Goal: Entertainment & Leisure: Consume media (video, audio)

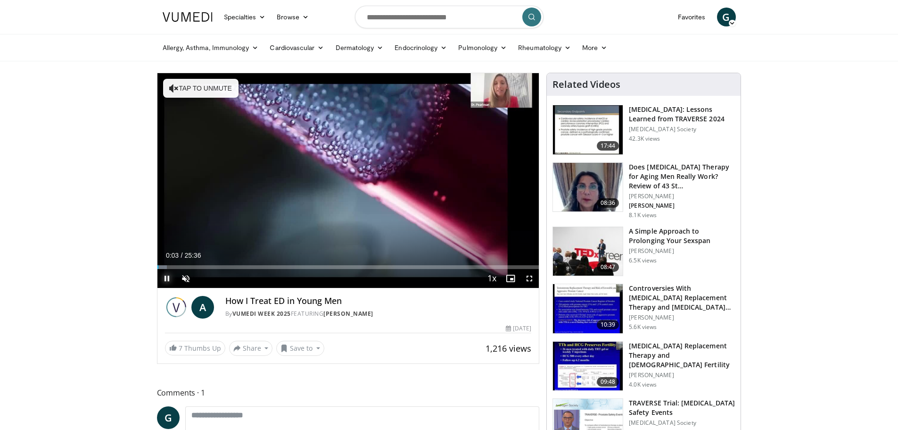
click at [166, 274] on span "Video Player" at bounding box center [167, 278] width 19 height 19
click at [189, 277] on span "Video Player" at bounding box center [185, 278] width 19 height 19
click at [224, 280] on div "Volume Level" at bounding box center [211, 277] width 27 height 3
click at [237, 279] on div "Mute 100%" at bounding box center [209, 278] width 66 height 19
click at [237, 278] on div "Mute 100%" at bounding box center [209, 278] width 66 height 19
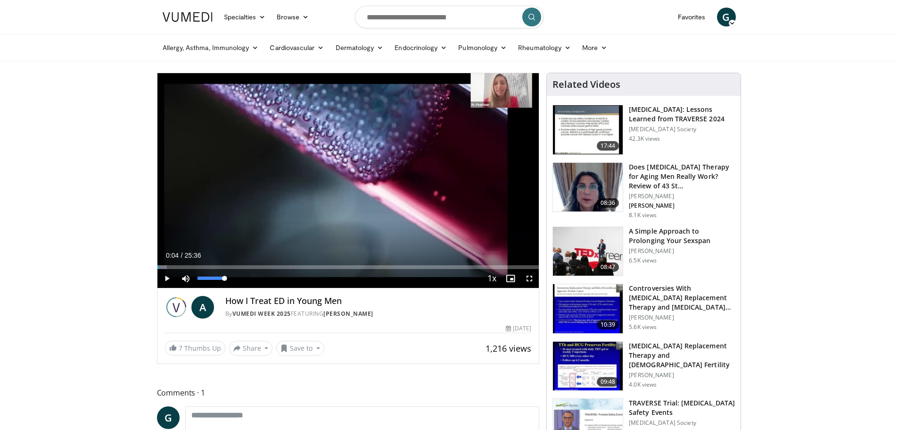
click at [237, 278] on div "Mute 100%" at bounding box center [209, 278] width 66 height 19
click at [233, 275] on div "Mute 100%" at bounding box center [209, 278] width 66 height 19
click at [166, 280] on span "Video Player" at bounding box center [167, 278] width 19 height 19
click at [531, 276] on span "Video Player" at bounding box center [529, 278] width 19 height 19
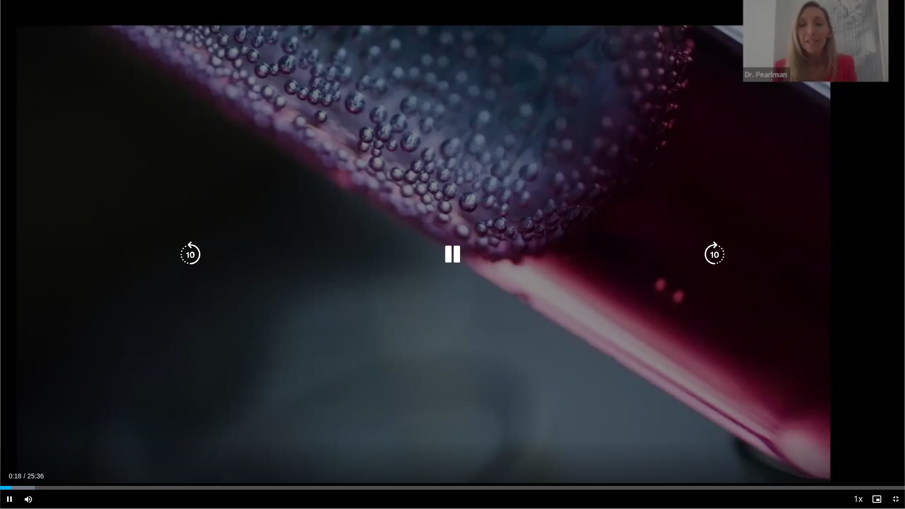
click at [531, 333] on div "10 seconds Tap to unmute" at bounding box center [452, 254] width 905 height 509
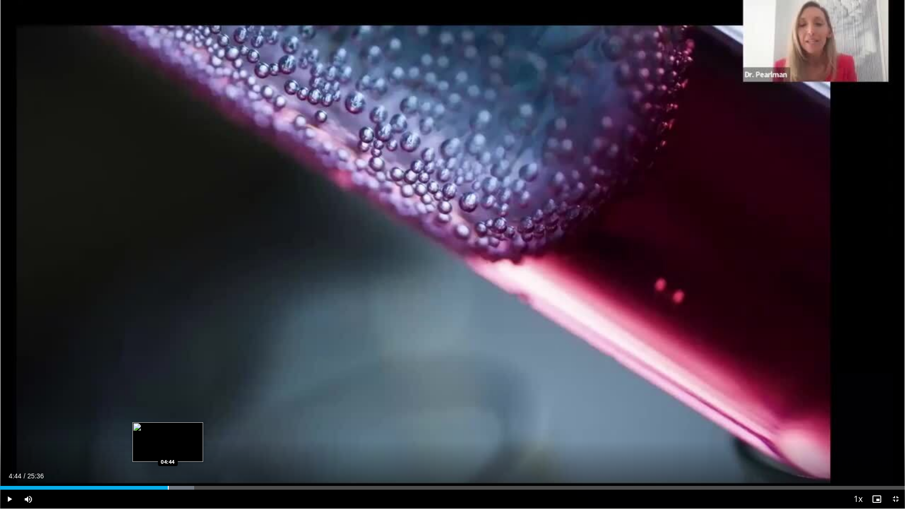
click at [168, 429] on div "Progress Bar" at bounding box center [168, 488] width 1 height 4
click at [189, 429] on div "Loaded : 23.24% 04:55 05:20" at bounding box center [452, 485] width 905 height 9
click at [209, 429] on div "Progress Bar" at bounding box center [209, 488] width 1 height 4
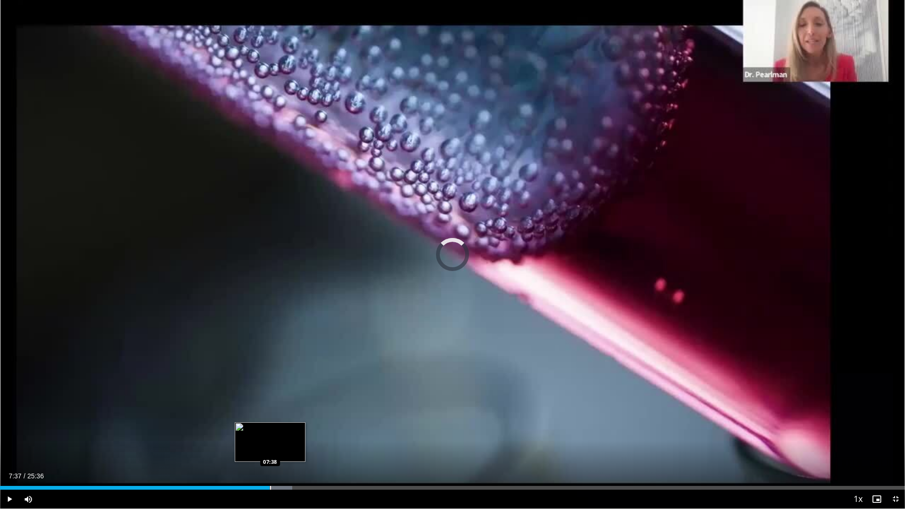
click at [270, 429] on div "Progress Bar" at bounding box center [264, 488] width 55 height 4
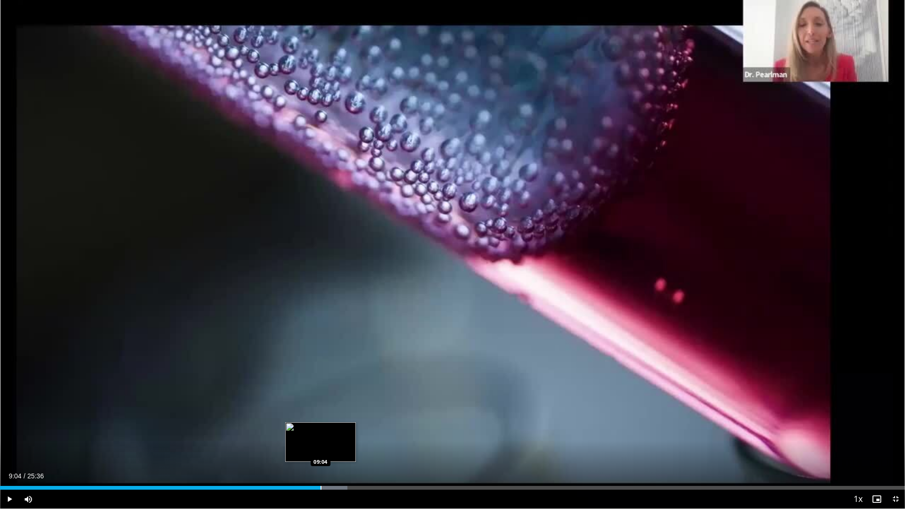
click at [321, 429] on div "Progress Bar" at bounding box center [321, 488] width 1 height 4
click at [337, 429] on div "Progress Bar" at bounding box center [337, 488] width 1 height 4
click at [363, 429] on div "Progress Bar" at bounding box center [362, 488] width 1 height 4
click at [382, 429] on div "Progress Bar" at bounding box center [382, 488] width 1 height 4
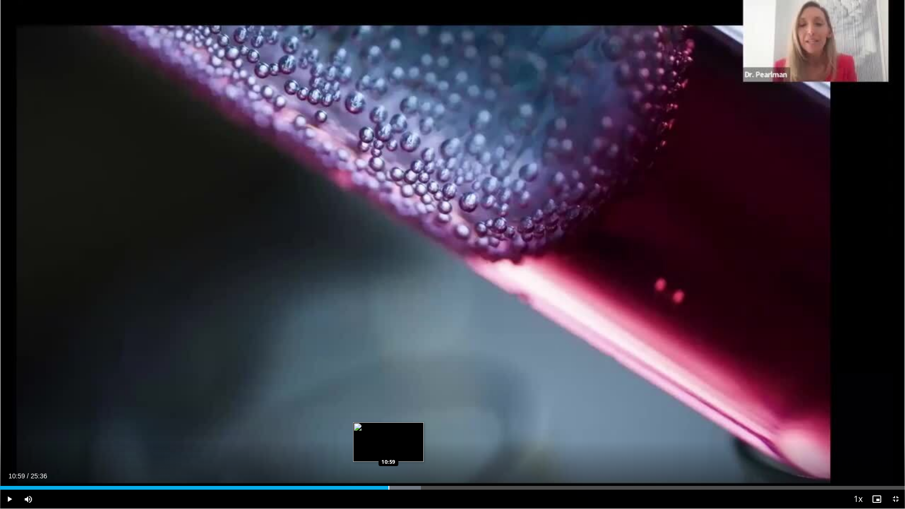
click at [389, 429] on div "Progress Bar" at bounding box center [389, 488] width 1 height 4
click at [393, 429] on div "Current Time 11:03 / Duration 25:36 Pause Skip Backward Skip Forward Mute 46% L…" at bounding box center [452, 499] width 905 height 19
click at [404, 429] on div "Progress Bar" at bounding box center [404, 488] width 1 height 4
click at [416, 429] on div "Progress Bar" at bounding box center [416, 488] width 1 height 4
click at [426, 429] on div "Progress Bar" at bounding box center [426, 488] width 1 height 4
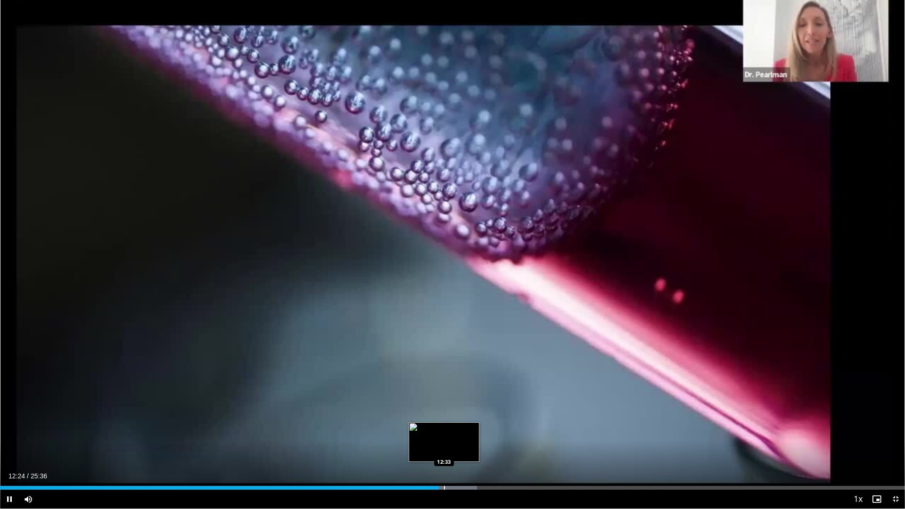
click at [444, 429] on video-js "**********" at bounding box center [452, 254] width 905 height 509
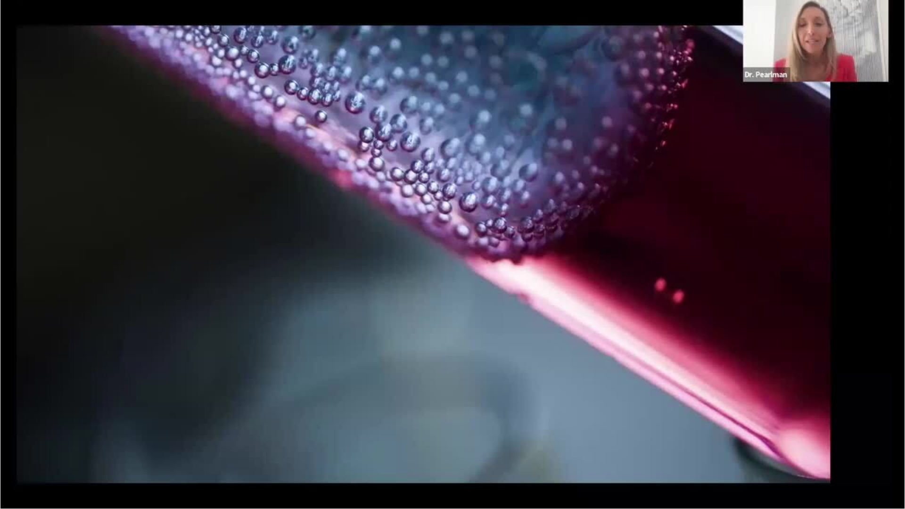
click at [444, 429] on video-js "**********" at bounding box center [452, 254] width 905 height 509
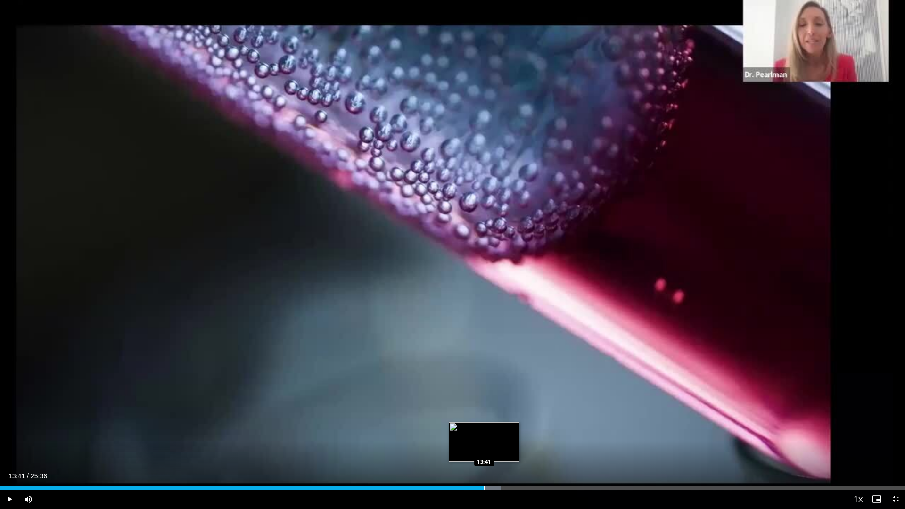
click at [484, 429] on div "Progress Bar" at bounding box center [484, 488] width 1 height 4
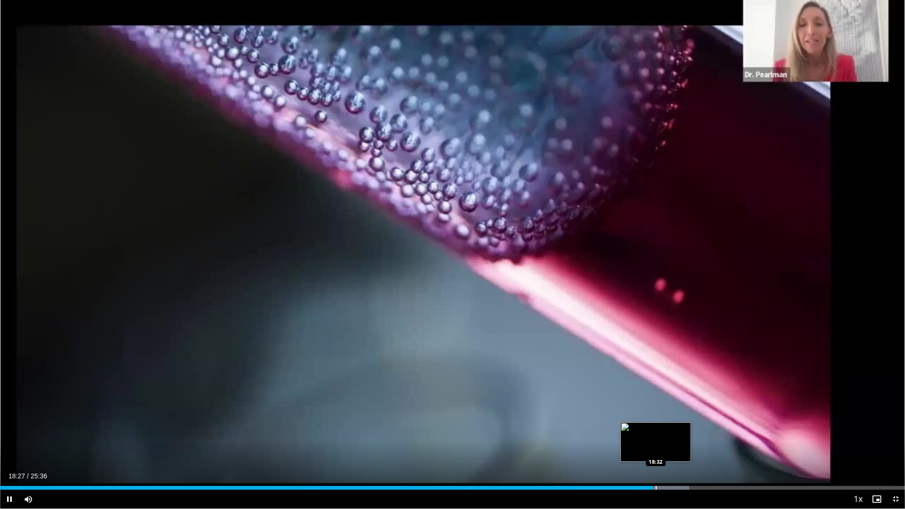
click at [656, 429] on video-js "**********" at bounding box center [452, 254] width 905 height 509
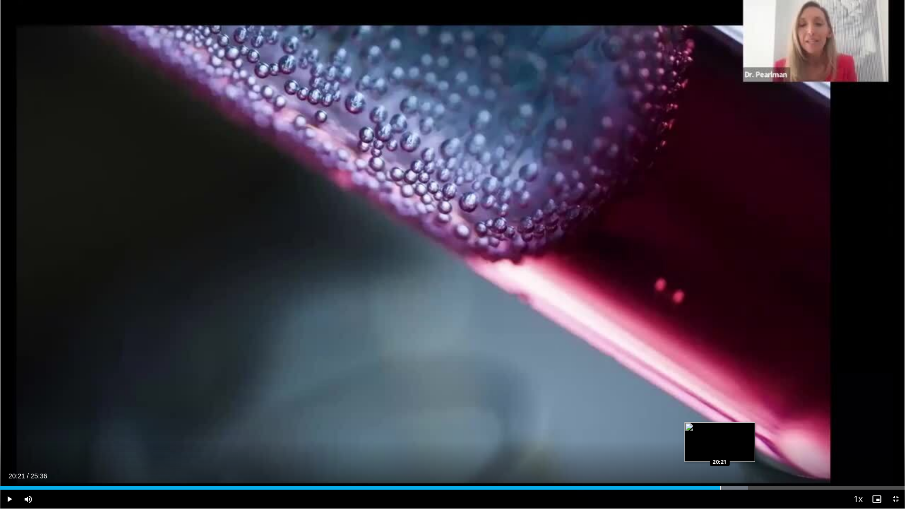
click at [720, 429] on div "Loaded : 82.65% 20:08 20:21" at bounding box center [452, 485] width 905 height 9
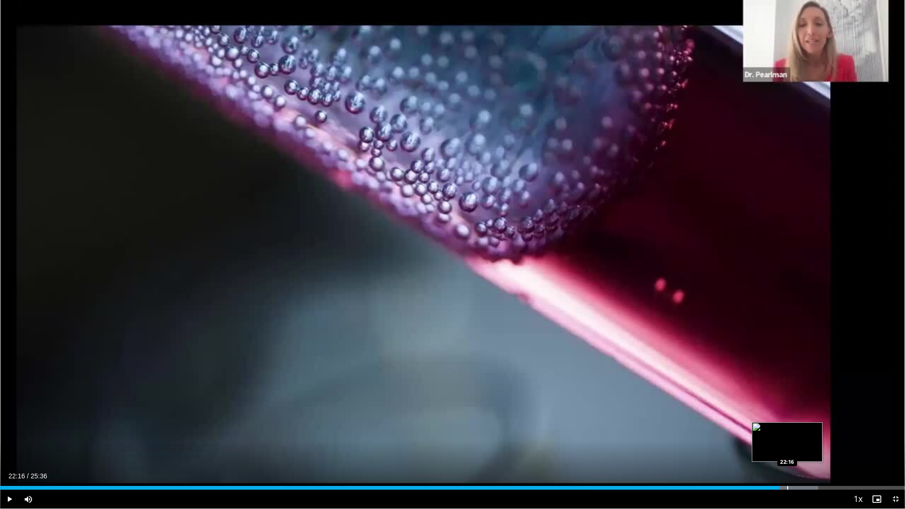
click at [788, 429] on div "Progress Bar" at bounding box center [788, 488] width 1 height 4
click at [808, 429] on video-js "**********" at bounding box center [452, 254] width 905 height 509
click at [814, 429] on div "Progress Bar" at bounding box center [814, 488] width 1 height 4
click at [828, 429] on div "Progress Bar" at bounding box center [828, 488] width 1 height 4
click at [839, 429] on div "Progress Bar" at bounding box center [839, 488] width 1 height 4
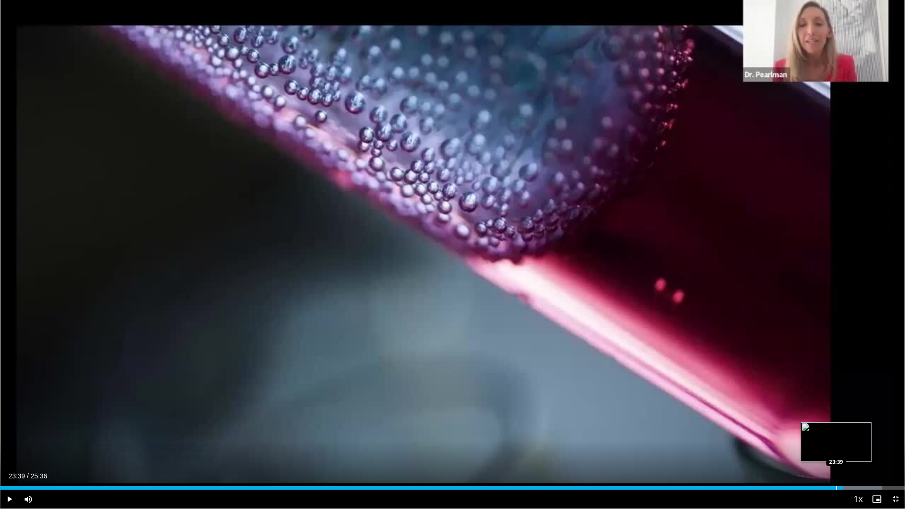
click at [837, 429] on div "Progress Bar" at bounding box center [837, 488] width 1 height 4
click at [848, 429] on div "Progress Bar" at bounding box center [848, 488] width 1 height 4
click at [857, 429] on div "Progress Bar" at bounding box center [857, 488] width 1 height 4
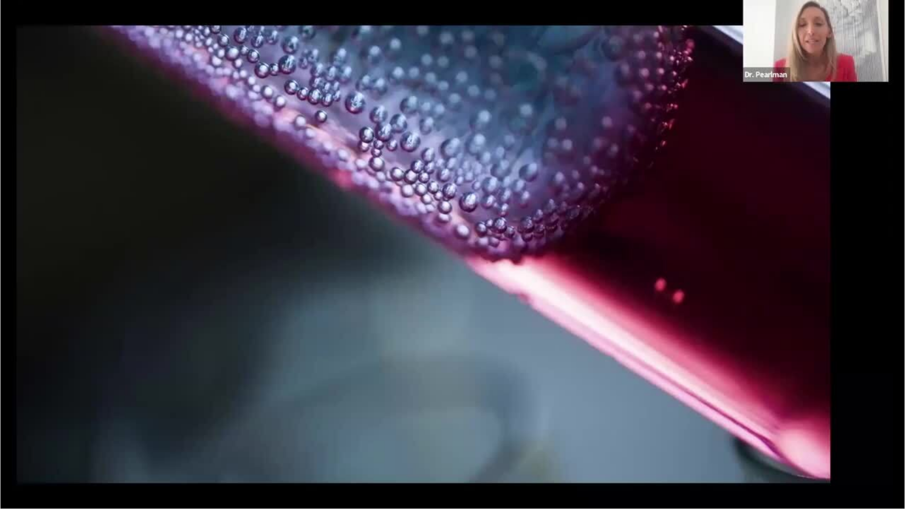
click at [872, 429] on div "10 seconds Tap to unmute" at bounding box center [452, 254] width 905 height 509
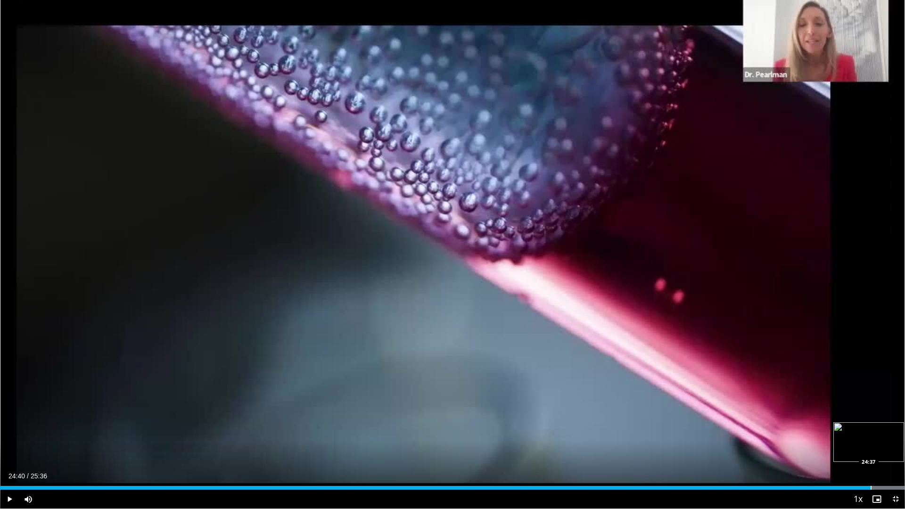
click at [872, 429] on div "Loaded : 100.00% 24:40 24:37" at bounding box center [452, 488] width 905 height 4
click at [10, 429] on span "Video Player" at bounding box center [9, 499] width 19 height 19
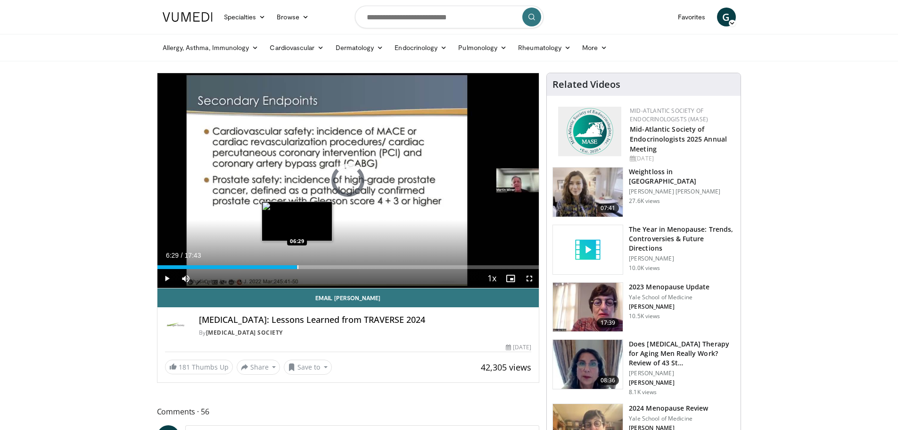
click at [297, 266] on div "Loaded : 5.59% 06:29 06:29" at bounding box center [349, 267] width 382 height 4
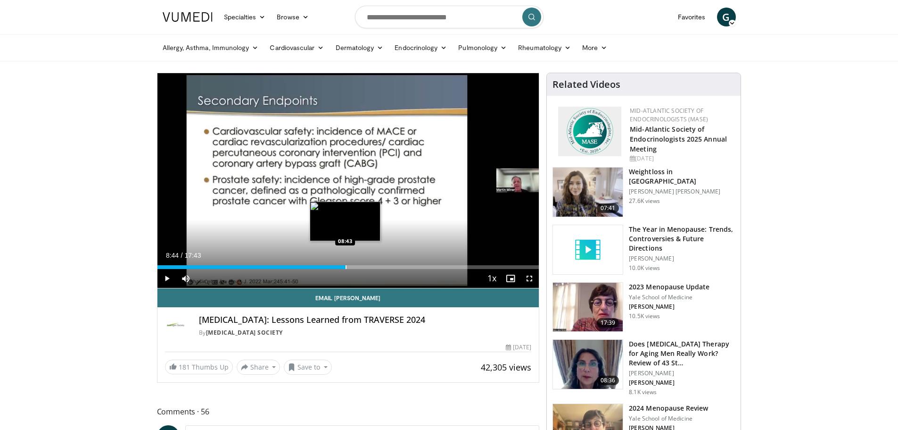
click at [346, 265] on div "Progress Bar" at bounding box center [346, 267] width 1 height 4
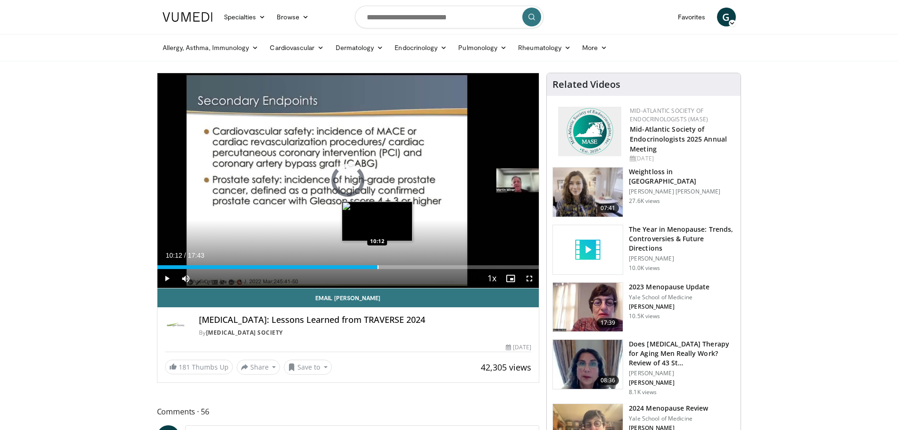
click at [377, 261] on div "Loaded : 55.98% 10:12 10:12" at bounding box center [349, 264] width 382 height 9
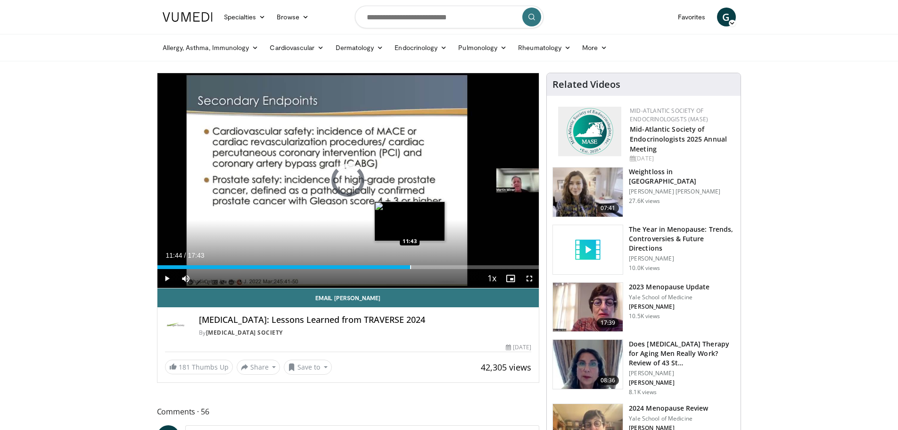
click at [410, 265] on div "Progress Bar" at bounding box center [410, 267] width 1 height 4
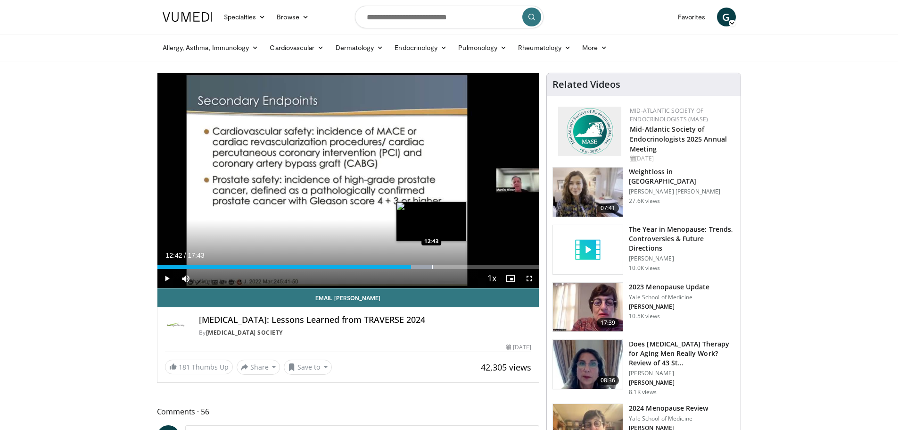
click at [432, 265] on div "Progress Bar" at bounding box center [432, 267] width 1 height 4
click at [459, 267] on div "Progress Bar" at bounding box center [459, 267] width 1 height 4
click at [480, 267] on div "Progress Bar" at bounding box center [480, 267] width 1 height 4
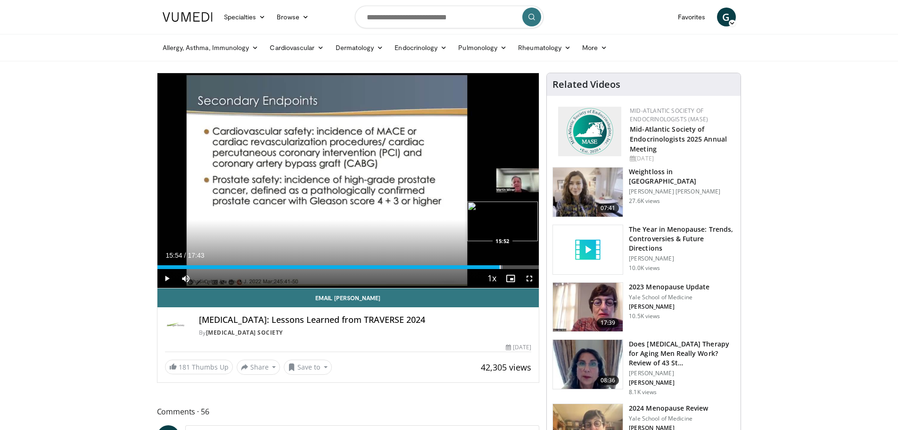
click at [500, 266] on div "Progress Bar" at bounding box center [500, 267] width 1 height 4
click at [519, 265] on div "Progress Bar" at bounding box center [519, 267] width 1 height 4
